Goal: Task Accomplishment & Management: Complete application form

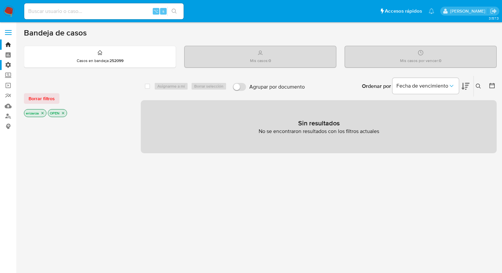
click at [12, 64] on label "Administración" at bounding box center [39, 65] width 79 height 10
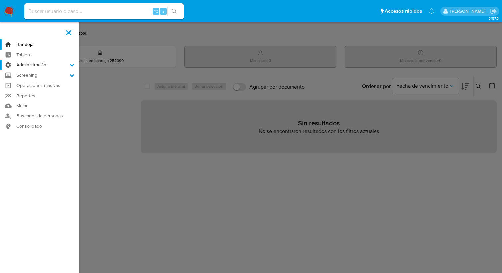
click at [0, 0] on input "Administración" at bounding box center [0, 0] width 0 height 0
click at [28, 74] on link "Reglas" at bounding box center [39, 74] width 79 height 8
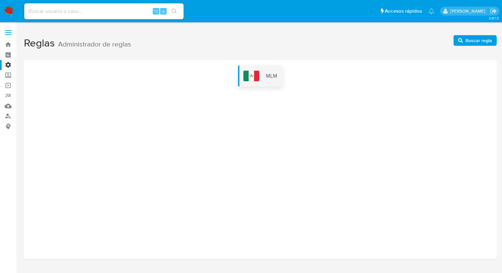
click at [264, 81] on div "MLM" at bounding box center [260, 75] width 45 height 21
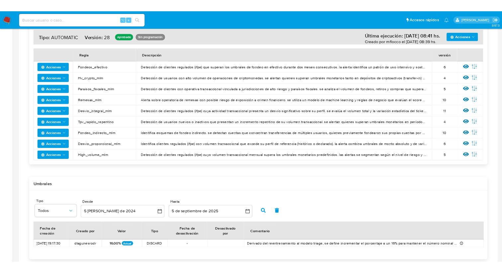
scroll to position [105, 0]
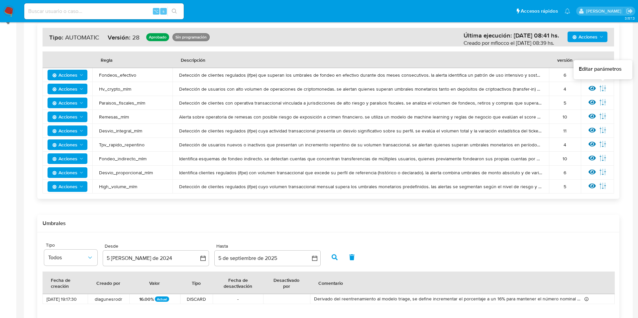
click at [502, 88] on icon at bounding box center [603, 88] width 6 height 6
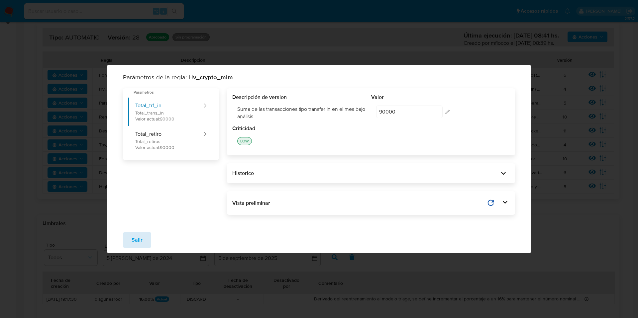
click at [129, 236] on button "Salir" at bounding box center [137, 240] width 28 height 16
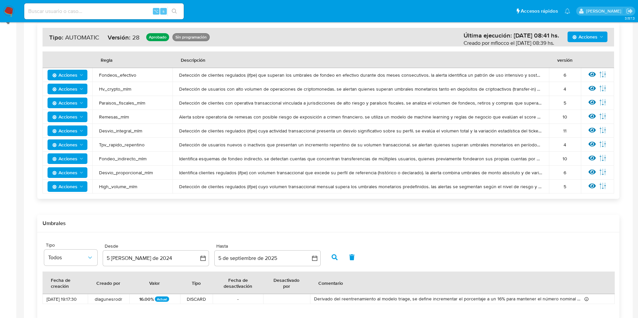
click at [502, 200] on div "Acciones Última ejecución: 05/09/2025 08:41 hs. Creado por mflocco el 05/09/202…" at bounding box center [328, 171] width 598 height 308
click at [502, 186] on icon at bounding box center [602, 185] width 7 height 7
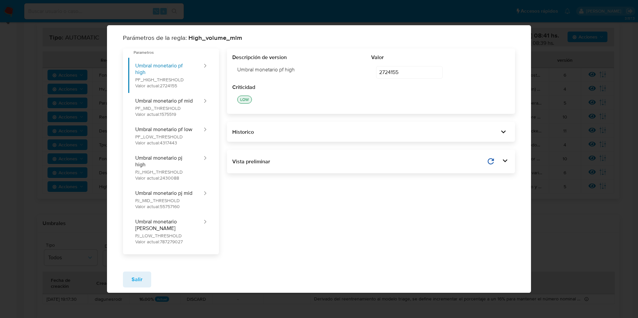
click at [405, 79] on input "2724155" at bounding box center [409, 72] width 66 height 13
drag, startPoint x: 417, startPoint y: 78, endPoint x: 360, endPoint y: 75, distance: 56.9
click at [360, 75] on div "Descripción de version Umbral monetario pf high Valor 2724155 2724155 editar co…" at bounding box center [371, 69] width 278 height 30
type input "6"
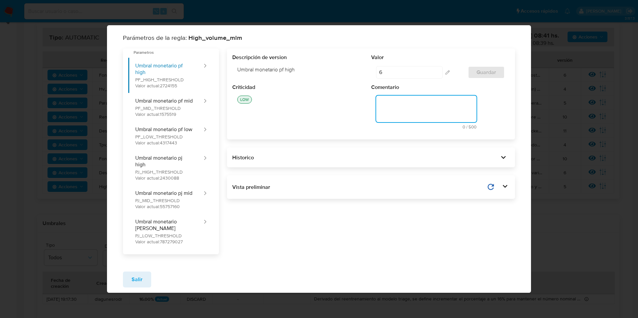
click at [412, 114] on textarea at bounding box center [426, 109] width 101 height 27
type textarea "SFGDSF"
drag, startPoint x: 405, startPoint y: 108, endPoint x: 374, endPoint y: 106, distance: 30.3
click at [374, 106] on div "SFGDSF 6 / 500 494 caracteres restantes" at bounding box center [440, 113] width 139 height 44
click at [347, 101] on div "LOW" at bounding box center [301, 100] width 139 height 18
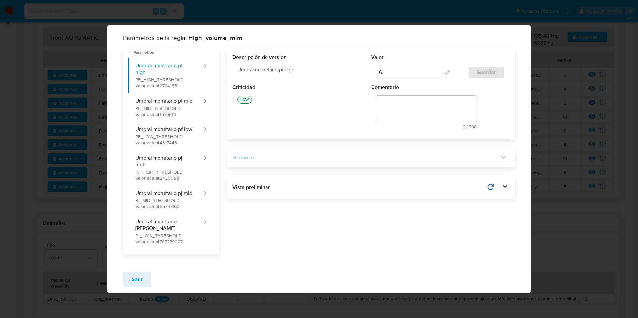
click at [501, 162] on icon at bounding box center [503, 157] width 9 height 9
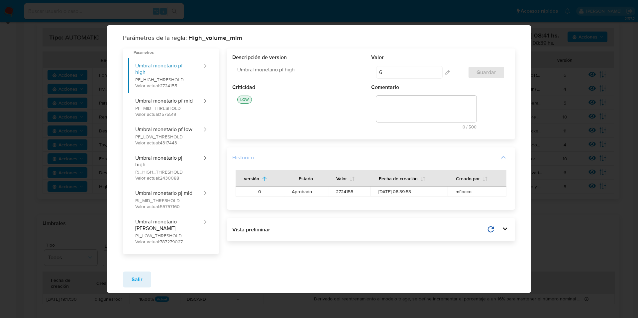
click at [355, 195] on span "2724155" at bounding box center [349, 192] width 27 height 6
click at [354, 195] on span "2724155" at bounding box center [349, 192] width 27 height 6
drag, startPoint x: 394, startPoint y: 74, endPoint x: 373, endPoint y: 74, distance: 21.3
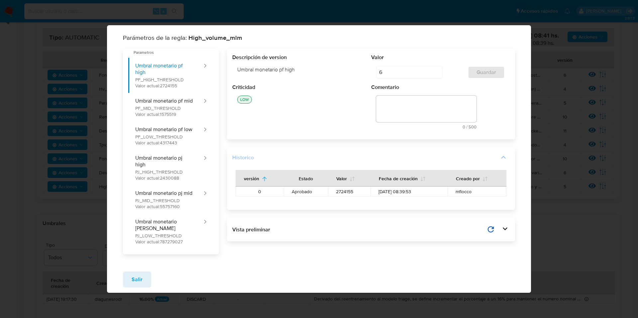
click at [373, 74] on div "6 6 editar contenido: Valor Guardar" at bounding box center [440, 72] width 139 height 23
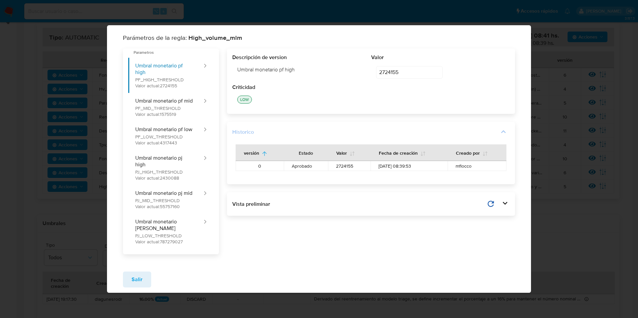
click at [405, 114] on div "Descripción de version Umbral monetario pf high Valor 2724155 2724155 editar co…" at bounding box center [371, 81] width 288 height 65
click at [410, 78] on input "2724155" at bounding box center [409, 72] width 66 height 13
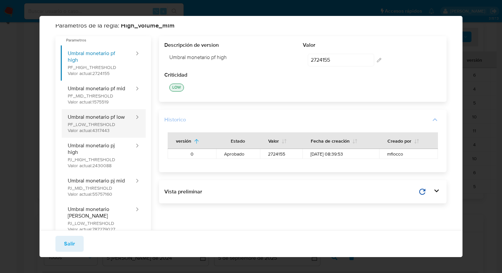
scroll to position [0, 0]
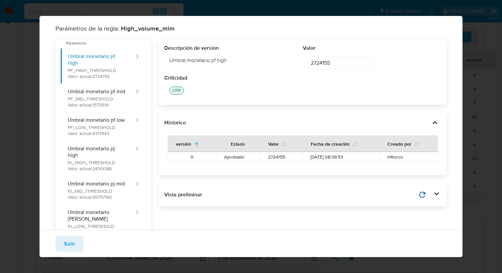
drag, startPoint x: 333, startPoint y: 63, endPoint x: 300, endPoint y: 63, distance: 32.6
click at [301, 63] on div "Descripción de version Umbral monetario pf high Valor 2724155 2724155 editar co…" at bounding box center [302, 60] width 277 height 30
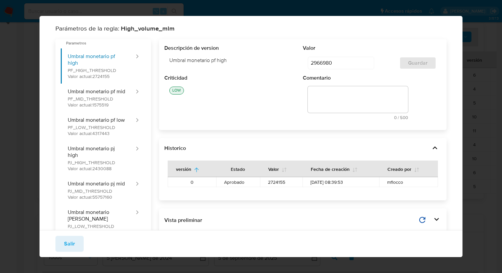
type input "2966980"
click at [322, 104] on textarea at bounding box center [358, 99] width 100 height 27
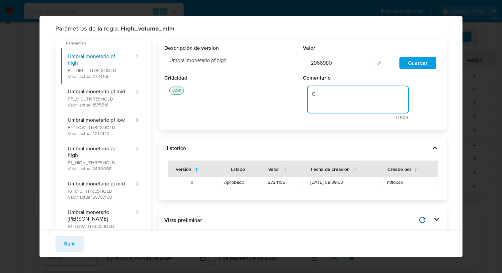
type textarea "C"
click at [330, 98] on textarea "C" at bounding box center [358, 99] width 100 height 27
click at [326, 98] on textarea "C" at bounding box center [358, 99] width 100 height 27
drag, startPoint x: 326, startPoint y: 98, endPoint x: 310, endPoint y: 96, distance: 15.7
click at [310, 96] on textarea "C" at bounding box center [358, 99] width 100 height 27
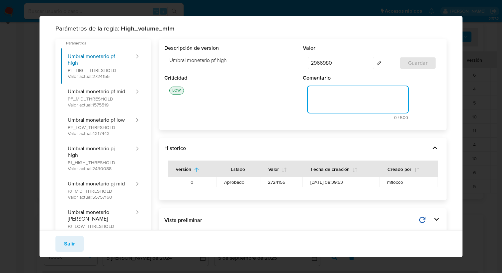
click at [324, 63] on input "2966980" at bounding box center [341, 63] width 66 height 13
click at [334, 63] on input "2966980" at bounding box center [341, 63] width 66 height 13
click at [347, 104] on textarea at bounding box center [358, 99] width 100 height 27
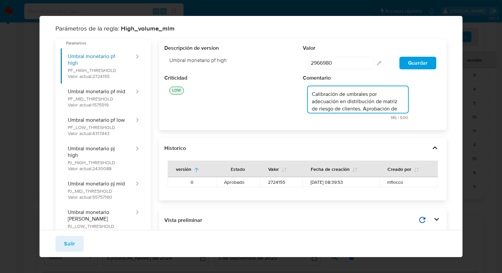
drag, startPoint x: 356, startPoint y: 109, endPoint x: 300, endPoint y: 81, distance: 62.7
click at [300, 81] on div "Criticidad LOW Comentario Calibración de umbrales por adecuación en distribució…" at bounding box center [302, 99] width 277 height 51
type textarea "Calibración de umbrales por adecuación en distribución de matriz de riesgo de c…"
click at [383, 73] on div "2966980 2966980 editar contenido: Valor Guardar" at bounding box center [372, 63] width 139 height 23
click at [323, 64] on input "2966980" at bounding box center [341, 62] width 66 height 13
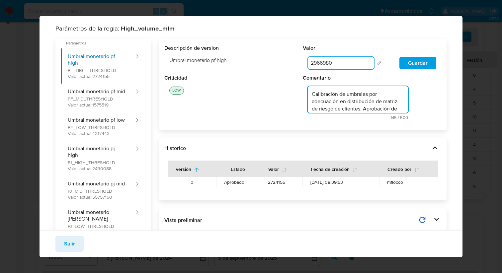
click at [312, 93] on textarea "Calibración de umbrales por adecuación en distribución de matriz de riesgo de c…" at bounding box center [358, 99] width 100 height 27
drag, startPoint x: 312, startPoint y: 93, endPoint x: 391, endPoint y: 131, distance: 87.1
click at [391, 131] on div "Descripción de version Umbral monetario pf high Valor 2966980 2966980 editar co…" at bounding box center [299, 142] width 296 height 206
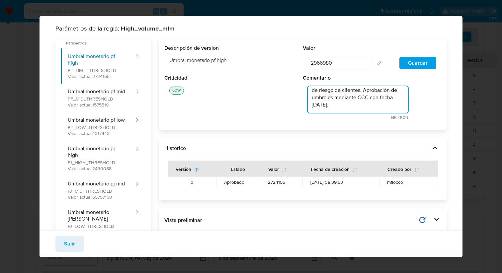
click at [349, 108] on textarea "Calibración de umbrales por adecuación en distribución de matriz de riesgo de c…" at bounding box center [358, 99] width 100 height 27
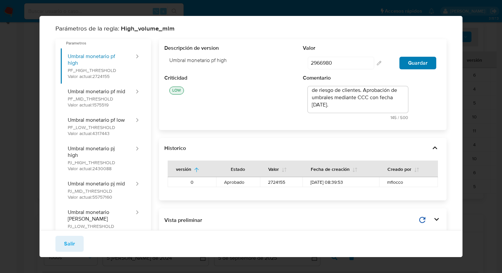
click at [413, 64] on span "Guardar" at bounding box center [418, 62] width 20 height 11
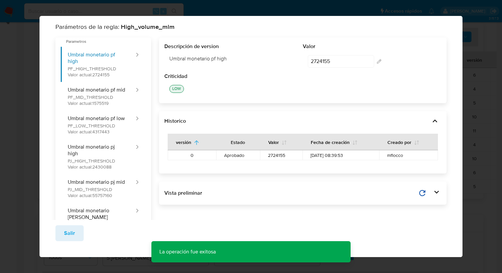
scroll to position [0, 0]
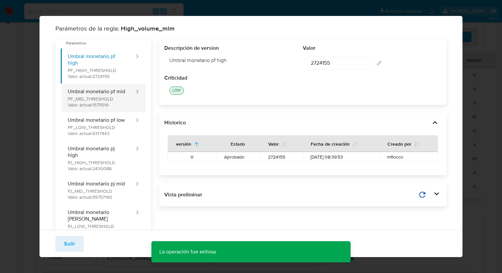
click at [97, 95] on button "Umbral monetario pf mid PF_MID_THRESHOLD Valor actual: 1575519" at bounding box center [98, 98] width 75 height 29
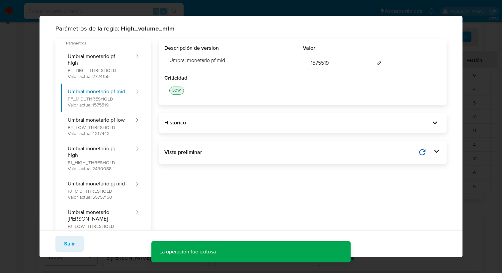
click at [331, 62] on input "1575519" at bounding box center [341, 63] width 66 height 13
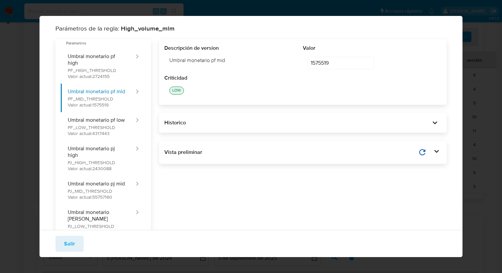
scroll to position [0, 0]
drag, startPoint x: 334, startPoint y: 63, endPoint x: 302, endPoint y: 63, distance: 31.9
click at [302, 63] on div "Descripción de version Umbral monetario pf mid Valor 1575519 1575519 editar con…" at bounding box center [302, 60] width 277 height 30
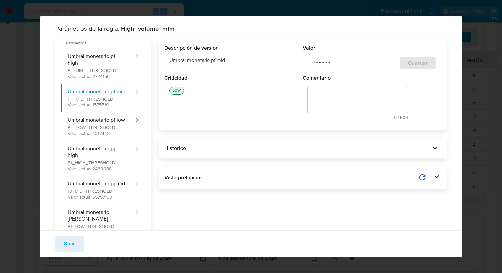
type input "3168659"
click at [341, 96] on textarea at bounding box center [358, 99] width 100 height 27
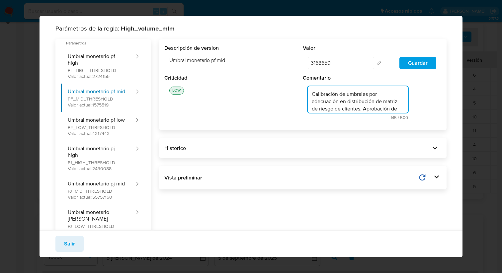
scroll to position [19, 0]
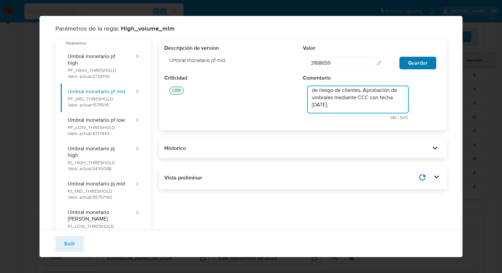
type textarea "Calibración de umbrales por adecuación en distribución de matriz de riesgo de c…"
click at [423, 65] on span "Guardar" at bounding box center [418, 62] width 20 height 11
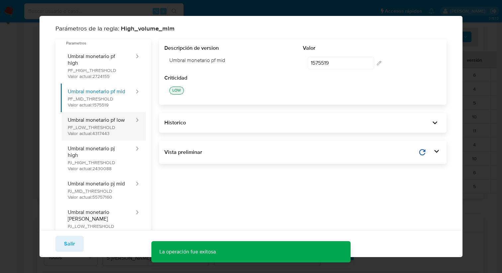
click at [107, 138] on button "Umbral monetario pf low PF_LOW_THRESHOLD Valor actual: 4317443" at bounding box center [98, 126] width 75 height 29
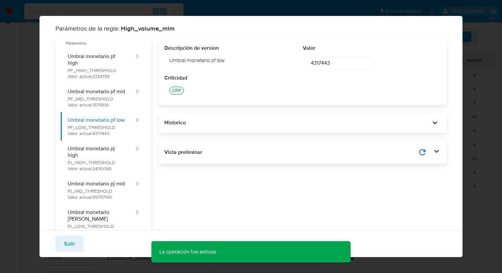
scroll to position [0, 0]
drag, startPoint x: 338, startPoint y: 65, endPoint x: 286, endPoint y: 58, distance: 51.9
click at [286, 58] on div "Descripción de version Umbral monetario pf low Valor 4317443 4317443 editar con…" at bounding box center [302, 60] width 277 height 30
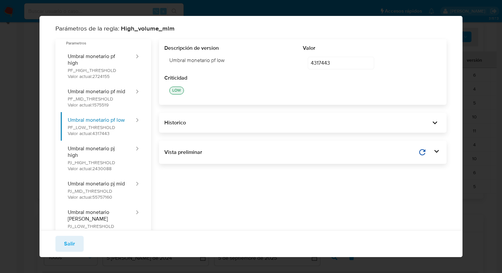
click at [334, 63] on input "4317443" at bounding box center [341, 63] width 66 height 13
drag, startPoint x: 317, startPoint y: 63, endPoint x: 341, endPoint y: 64, distance: 23.6
click at [341, 64] on input "4317443" at bounding box center [341, 63] width 66 height 13
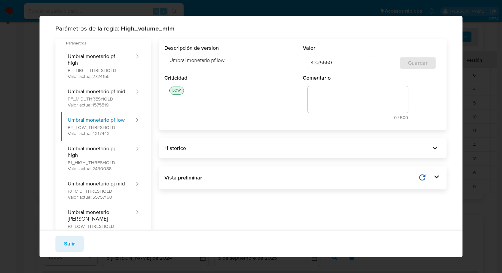
type input "4325660"
click at [341, 92] on textarea at bounding box center [358, 99] width 100 height 27
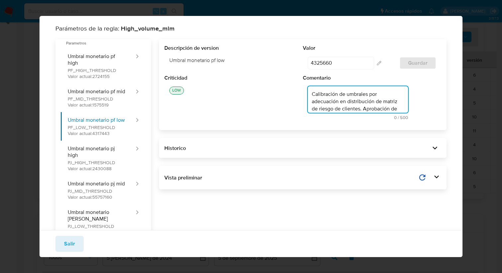
scroll to position [14, 0]
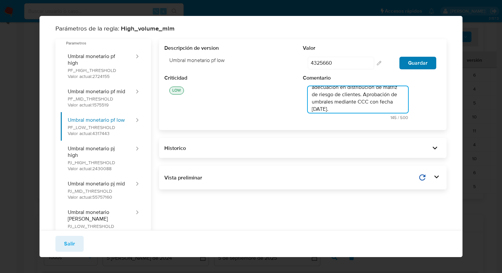
type textarea "Calibración de umbrales por adecuación en distribución de matriz de riesgo de c…"
click at [408, 64] on button "Guardar" at bounding box center [418, 63] width 37 height 13
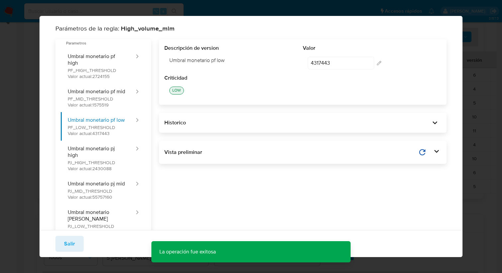
scroll to position [15, 0]
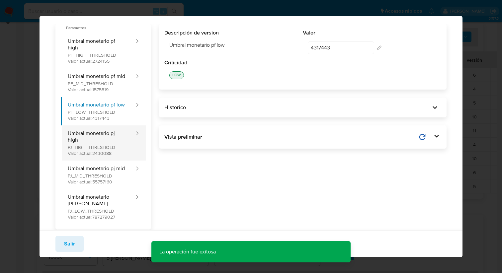
click at [93, 147] on button "Umbral monetario pj high PJ_HIGH_THRESHOLD Valor actual: 2430088" at bounding box center [98, 143] width 75 height 35
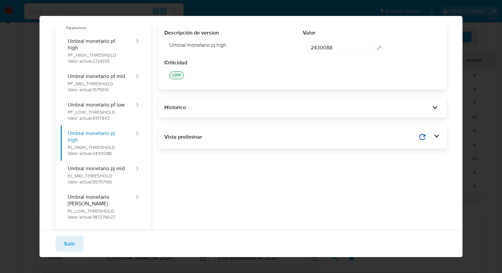
scroll to position [0, 0]
drag, startPoint x: 341, startPoint y: 48, endPoint x: 294, endPoint y: 48, distance: 46.8
click at [294, 48] on div "Descripción de version Umbral monetario pj high Valor 2430088 2430088 editar co…" at bounding box center [302, 44] width 277 height 30
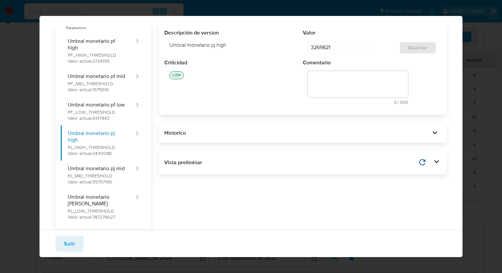
type input "3269821"
click at [322, 80] on textarea at bounding box center [358, 84] width 100 height 27
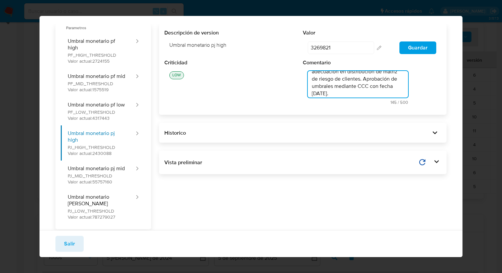
scroll to position [19, 0]
type textarea "Calibración de umbrales por adecuación en distribución de matriz de riesgo de c…"
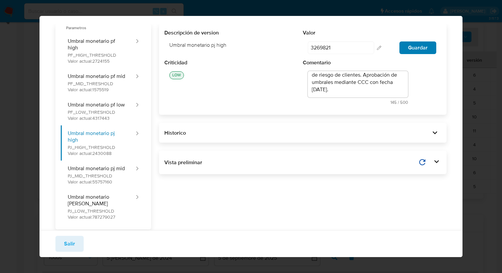
click at [410, 48] on span "Guardar" at bounding box center [418, 47] width 20 height 11
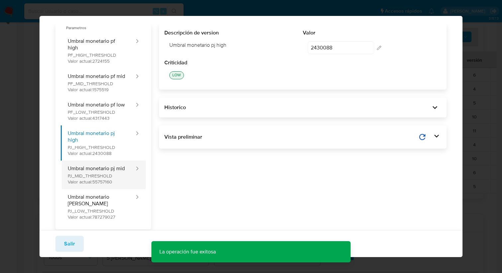
click at [91, 185] on button "Umbral monetario pj mid PJ_MID_THRESHOLD Valor actual: 55757160" at bounding box center [98, 175] width 75 height 29
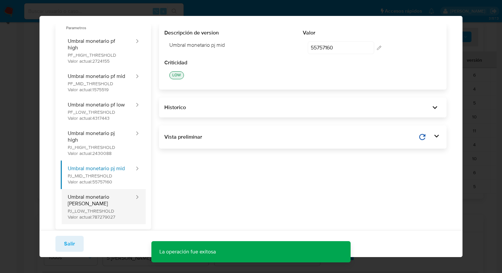
click at [109, 206] on button "Umbral monetario pj low PJ_LOW_THRESHOLD Valor actual: 787279027" at bounding box center [98, 206] width 75 height 35
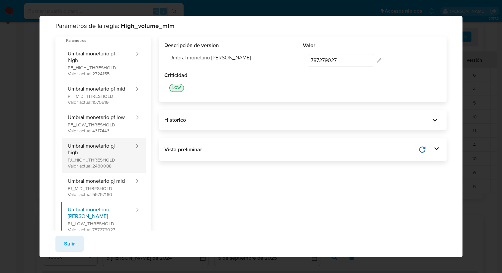
scroll to position [0, 0]
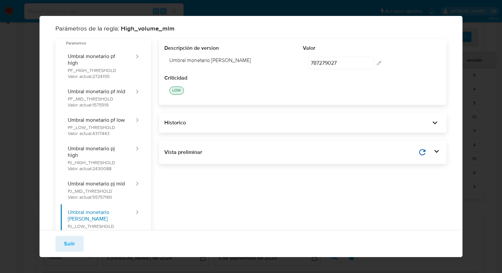
click at [230, 128] on div "Historico" at bounding box center [303, 123] width 288 height 20
click at [429, 124] on div "Historico" at bounding box center [297, 122] width 266 height 7
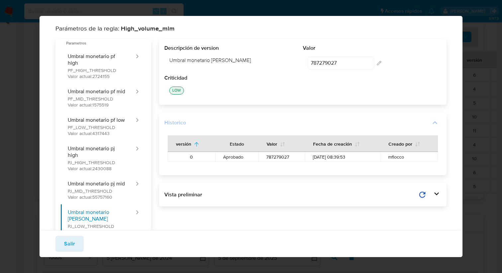
click at [434, 123] on icon at bounding box center [435, 122] width 9 height 9
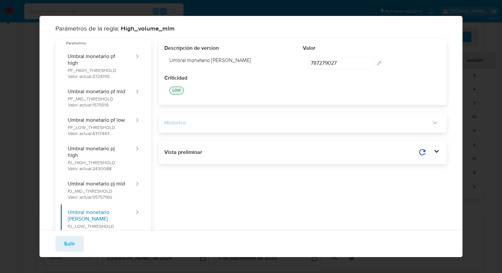
click at [436, 124] on icon at bounding box center [435, 122] width 9 height 9
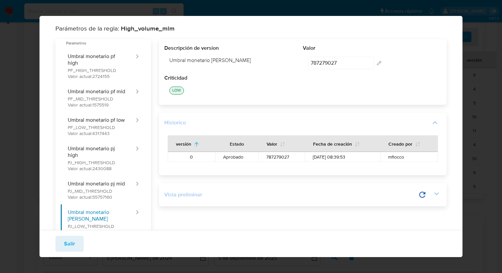
click at [227, 197] on div "Vista preliminar" at bounding box center [291, 194] width 254 height 7
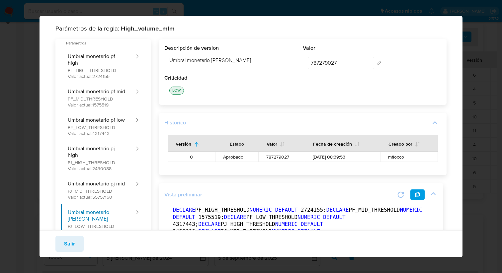
click at [401, 194] on icon at bounding box center [400, 194] width 9 height 9
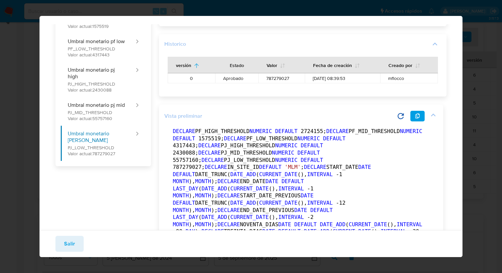
scroll to position [81, 0]
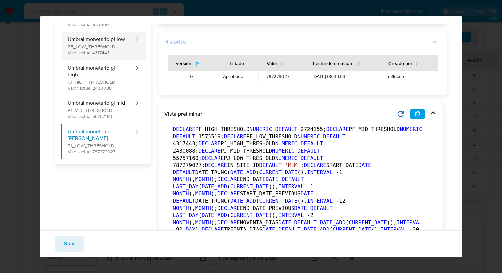
click at [82, 56] on button "Umbral monetario pf low PF_LOW_THRESHOLD Valor actual: 4317443" at bounding box center [98, 46] width 75 height 29
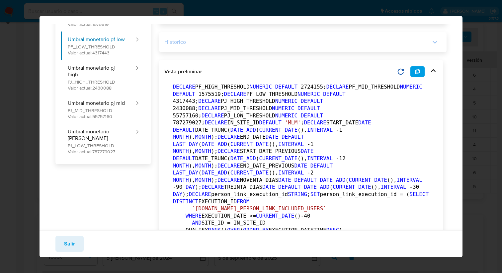
scroll to position [0, 0]
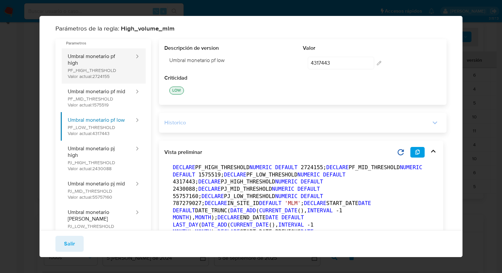
click at [105, 58] on button "Umbral monetario pf high PF_HIGH_THRESHOLD Valor actual: 2724155" at bounding box center [98, 66] width 75 height 35
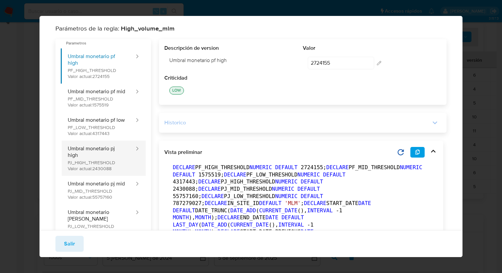
click at [91, 155] on button "Umbral monetario pj high PJ_HIGH_THRESHOLD Valor actual: 2430088" at bounding box center [98, 158] width 75 height 35
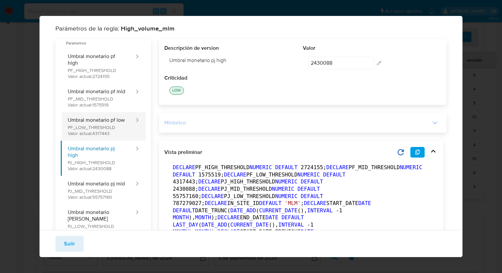
click at [85, 140] on button "Umbral monetario pf low PF_LOW_THRESHOLD Valor actual: 4317443" at bounding box center [98, 126] width 75 height 29
type input "4317443"
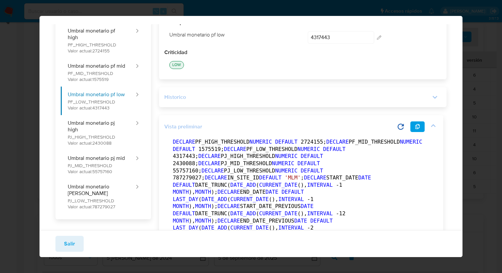
scroll to position [29, 0]
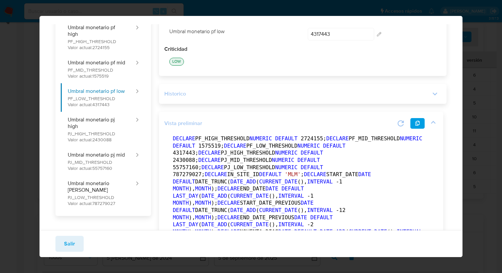
click at [398, 122] on icon at bounding box center [401, 123] width 6 height 6
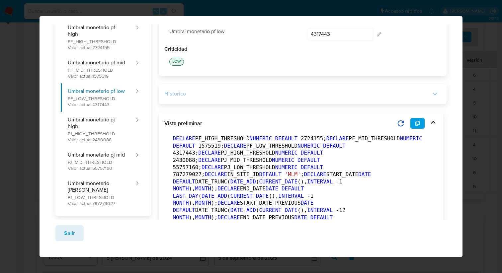
click at [437, 123] on icon at bounding box center [433, 122] width 9 height 9
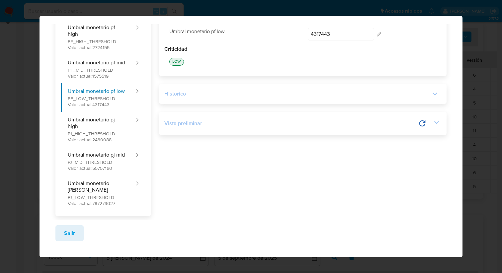
click at [434, 99] on div "Historico" at bounding box center [303, 94] width 288 height 20
click at [434, 93] on icon at bounding box center [435, 93] width 9 height 9
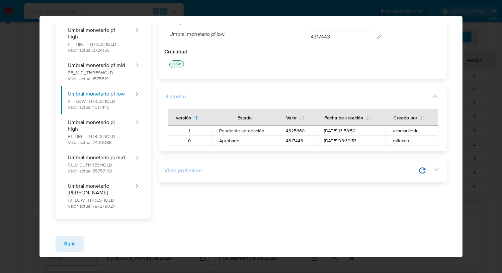
scroll to position [0, 0]
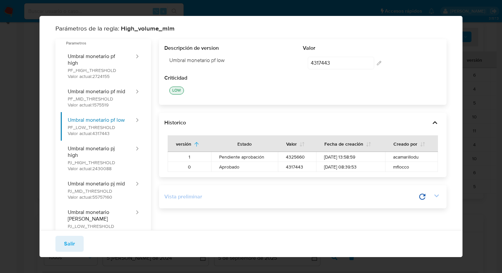
click at [477, 173] on div "Parámetros de la regla: High_volume_mlm Parametros Umbral monetario pf high PF_…" at bounding box center [251, 136] width 502 height 273
